Goal: Task Accomplishment & Management: Use online tool/utility

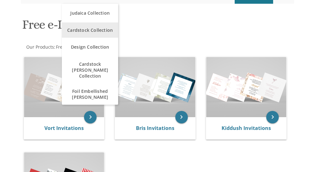
scroll to position [94, 0]
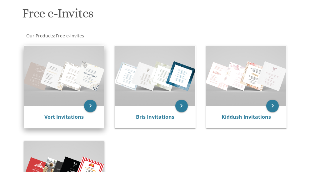
click at [59, 93] on img at bounding box center [64, 76] width 80 height 60
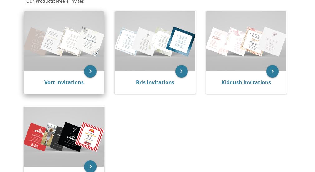
scroll to position [125, 0]
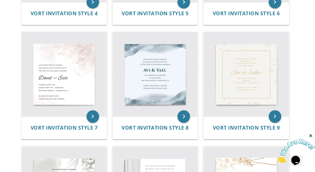
scroll to position [375, 0]
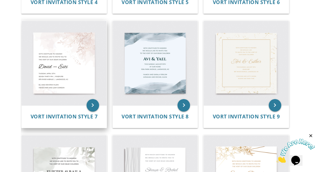
click at [72, 50] on img at bounding box center [64, 63] width 85 height 85
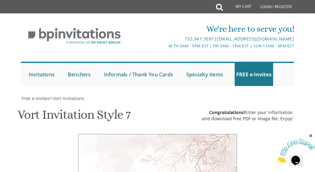
scroll to position [314, 0]
drag, startPoint x: 133, startPoint y: 76, endPoint x: 121, endPoint y: 67, distance: 14.6
drag, startPoint x: 152, startPoint y: 76, endPoint x: 141, endPoint y: 77, distance: 10.8
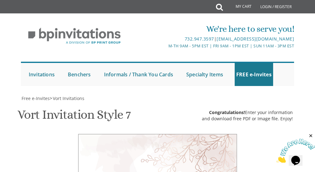
type textarea "Bentzy & Rochy"
drag, startPoint x: 137, startPoint y: 94, endPoint x: 120, endPoint y: 95, distance: 17.5
drag, startPoint x: 147, startPoint y: 61, endPoint x: 138, endPoint y: 62, distance: 9.4
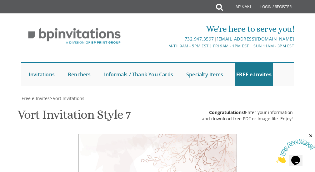
drag, startPoint x: 156, startPoint y: 131, endPoint x: 149, endPoint y: 132, distance: 7.5
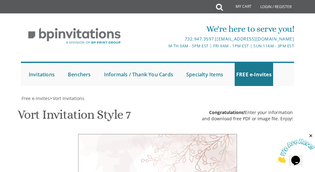
drag, startPoint x: 178, startPoint y: 130, endPoint x: 156, endPoint y: 129, distance: 22.5
paste textarea "Khal Bnei Torah"
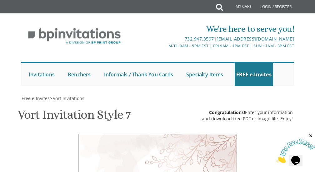
scroll to position [326, 0]
paste textarea "304 Monmouth Ave"
drag, startPoint x: 157, startPoint y: 106, endPoint x: 119, endPoint y: 110, distance: 38.0
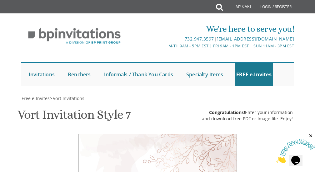
type textarea "Sunday, September 14th Seven O'clock PM Khal Bnei Torah 304 Monmouth Ave | Lake…"
drag, startPoint x: 170, startPoint y: 59, endPoint x: 107, endPoint y: 60, distance: 62.8
drag, startPoint x: 174, startPoint y: 70, endPoint x: 121, endPoint y: 68, distance: 53.1
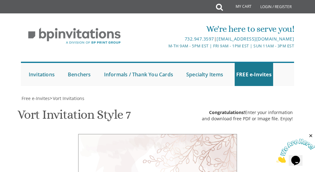
type textarea "Shmuel and Rikki Teitelbaum Gershon and Chanie Septimus"
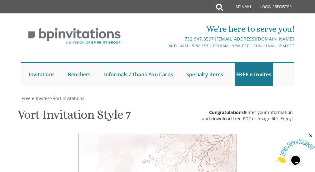
type input "septimusesti@gmail.com"
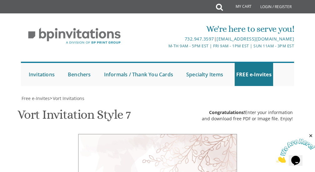
scroll to position [426, 0]
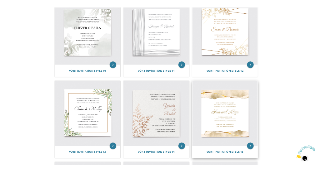
scroll to position [625, 0]
